Goal: Task Accomplishment & Management: Manage account settings

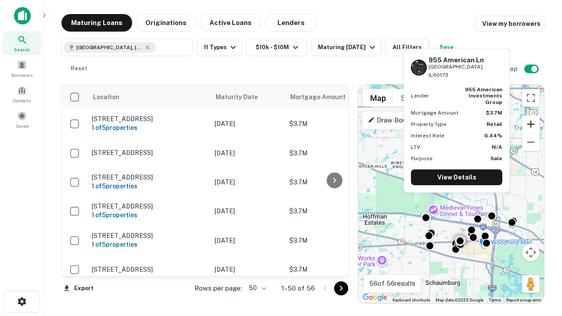
click at [531, 124] on button "Zoom in" at bounding box center [531, 125] width 18 height 18
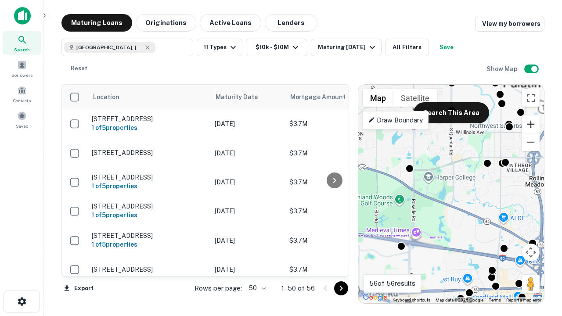
click at [531, 124] on button "Zoom in" at bounding box center [531, 125] width 18 height 18
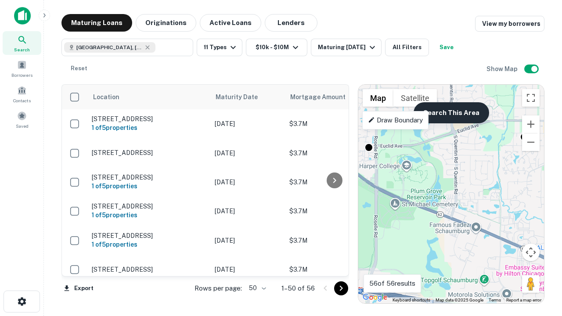
click at [451, 113] on button "Search This Area" at bounding box center [452, 112] width 76 height 21
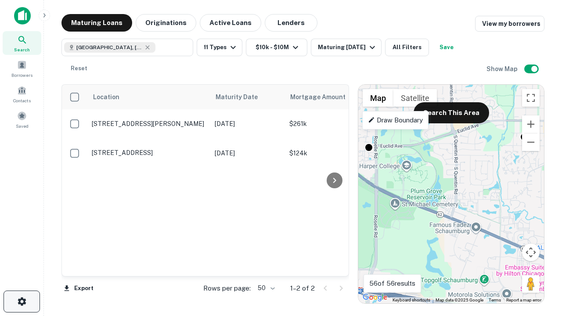
click at [22, 302] on icon "button" at bounding box center [22, 302] width 11 height 11
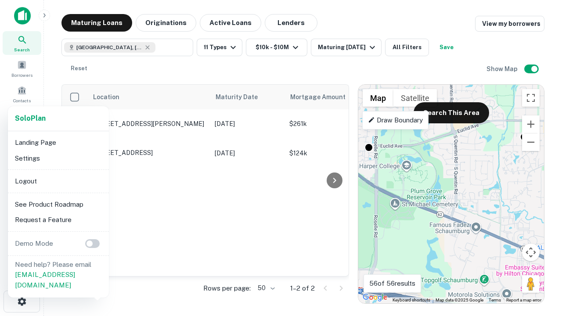
click at [58, 181] on li "Logout" at bounding box center [58, 182] width 94 height 16
